Goal: Task Accomplishment & Management: Use online tool/utility

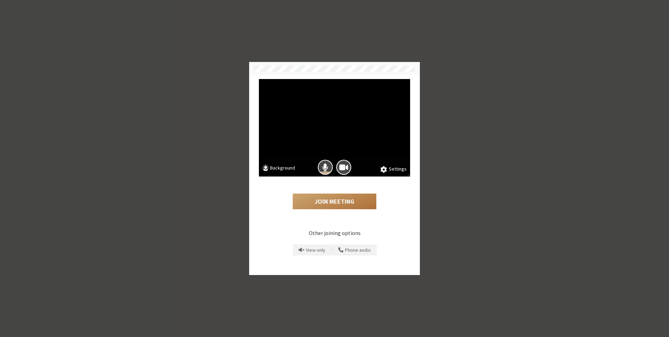
click at [366, 199] on button "Join Meeting" at bounding box center [335, 202] width 84 height 16
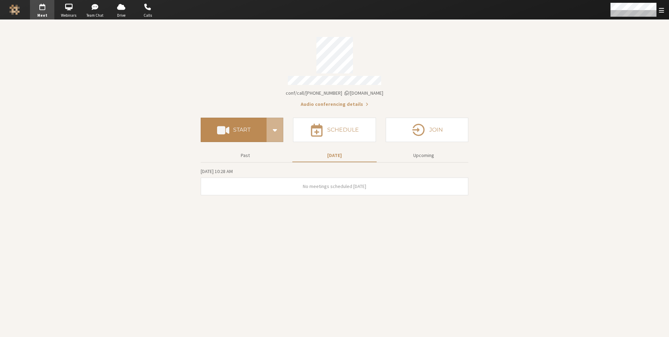
click at [232, 129] on button "Start" at bounding box center [234, 130] width 66 height 24
click at [224, 136] on button "Start" at bounding box center [234, 130] width 66 height 24
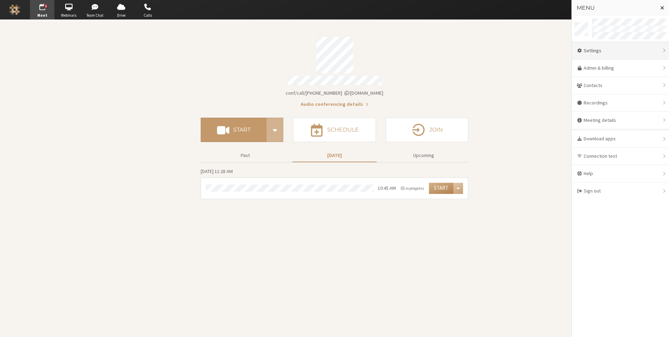
click at [610, 54] on div "Settings" at bounding box center [620, 50] width 97 height 17
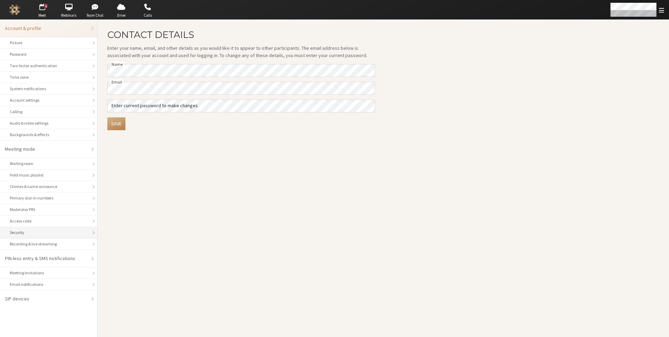
click at [62, 234] on div "Security" at bounding box center [49, 233] width 78 height 6
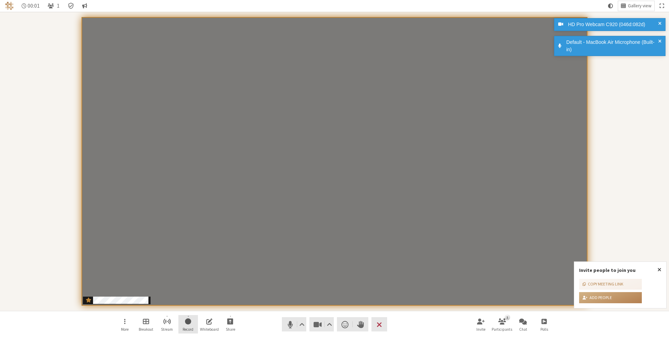
click at [188, 321] on span "Start recording" at bounding box center [188, 321] width 6 height 8
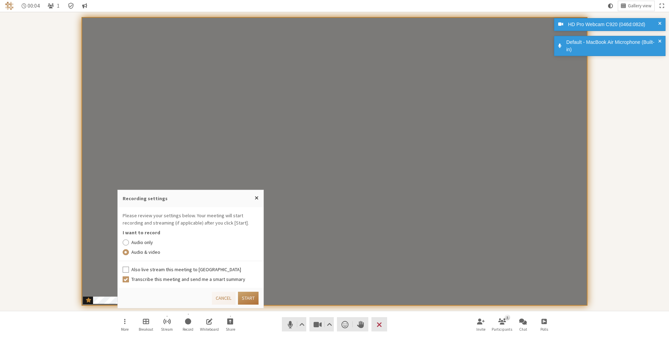
click at [244, 300] on button "Start" at bounding box center [248, 298] width 21 height 13
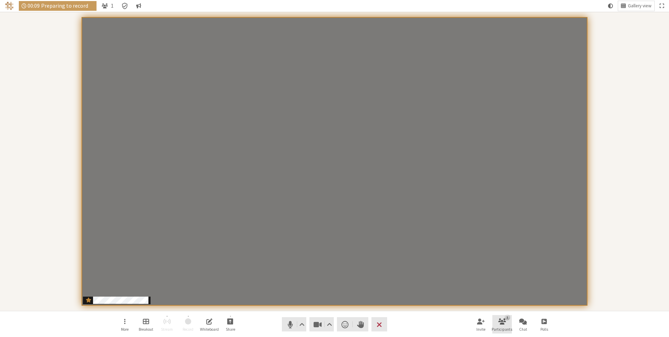
click at [505, 328] on span "Participants" at bounding box center [502, 330] width 21 height 4
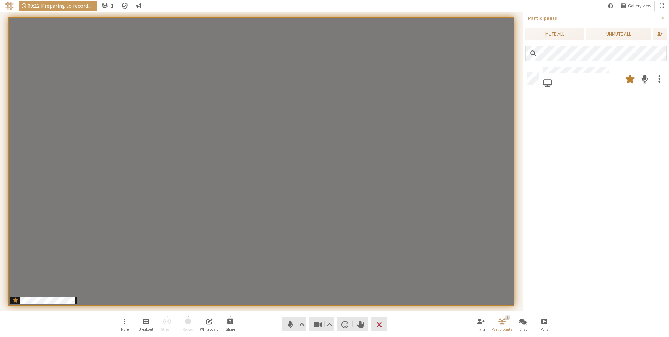
click at [661, 18] on span "Close sidebar" at bounding box center [662, 18] width 3 height 5
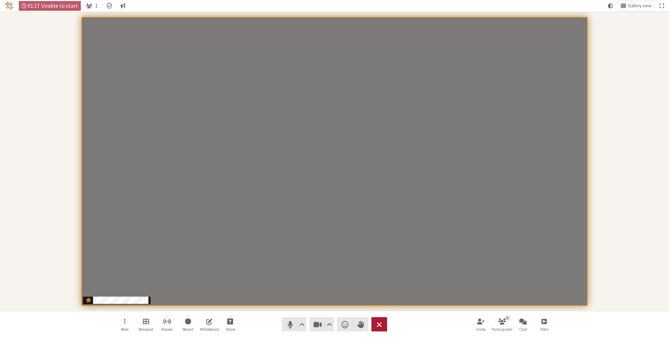
click at [375, 330] on button "Leave" at bounding box center [379, 324] width 16 height 14
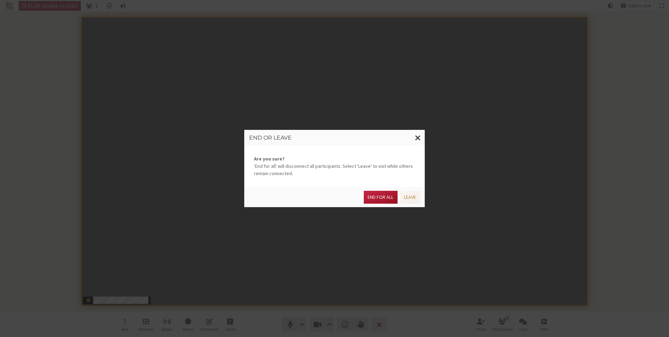
click at [384, 197] on button "End for all" at bounding box center [380, 197] width 33 height 13
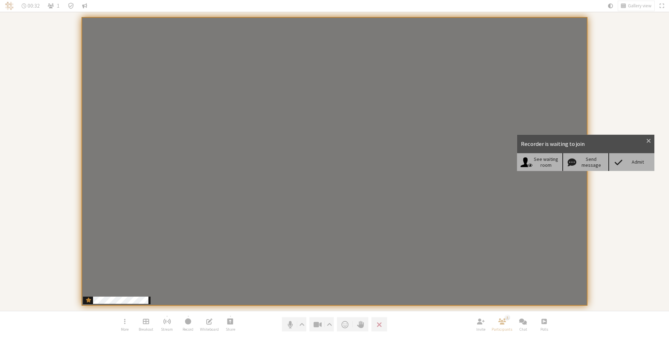
click at [631, 161] on div "Admit" at bounding box center [637, 162] width 27 height 6
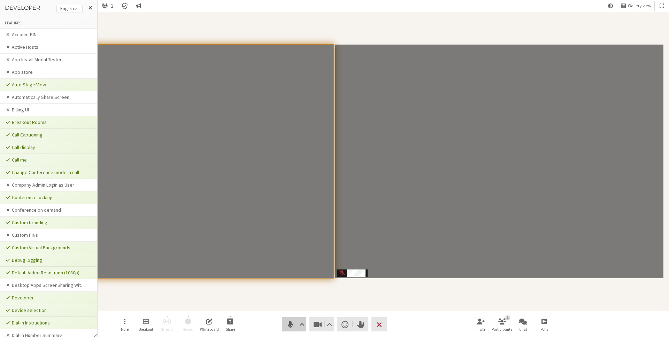
click at [289, 325] on span "Mute (⌘+Shift+A)" at bounding box center [290, 325] width 10 height 10
click at [251, 24] on div "Participants" at bounding box center [334, 162] width 659 height 290
